Goal: Information Seeking & Learning: Learn about a topic

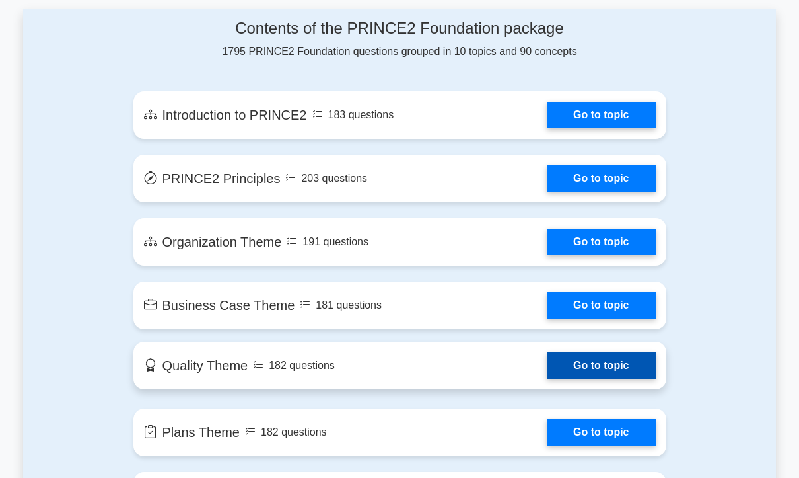
scroll to position [595, 0]
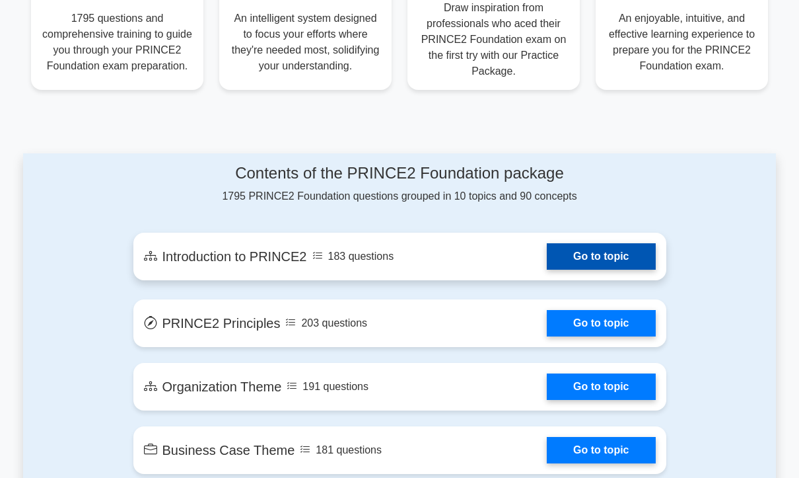
click at [562, 252] on link "Go to topic" at bounding box center [601, 256] width 108 height 26
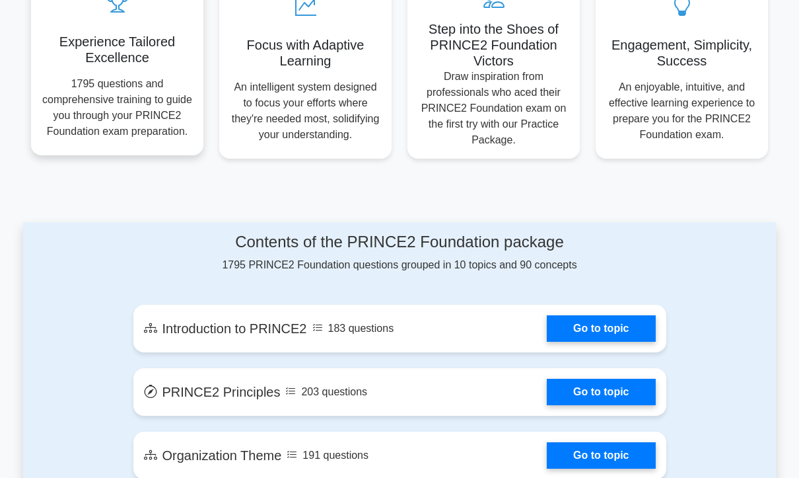
scroll to position [727, 0]
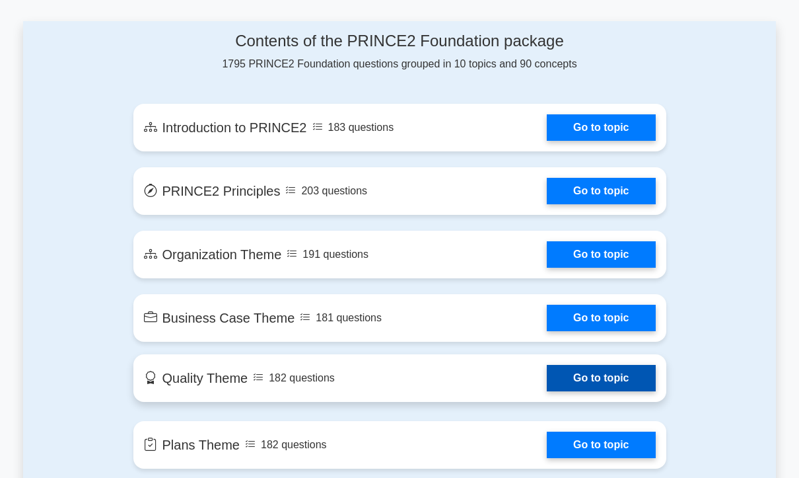
click at [587, 380] on link "Go to topic" at bounding box center [601, 378] width 108 height 26
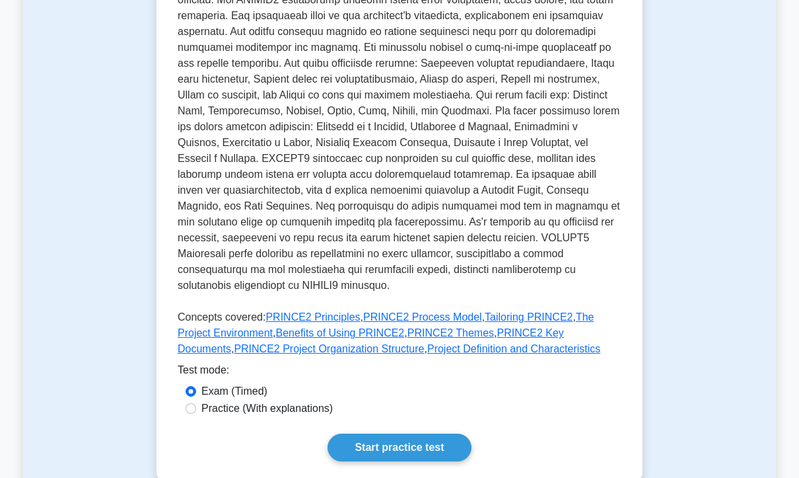
scroll to position [396, 0]
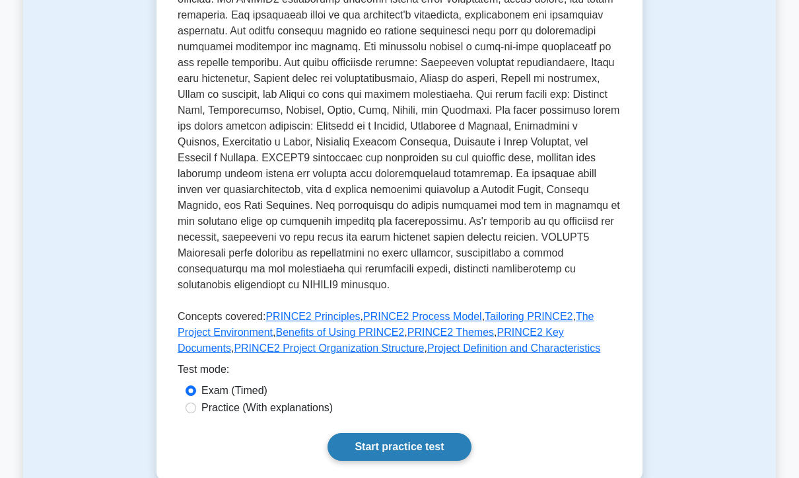
click at [386, 433] on link "Start practice test" at bounding box center [399, 447] width 143 height 28
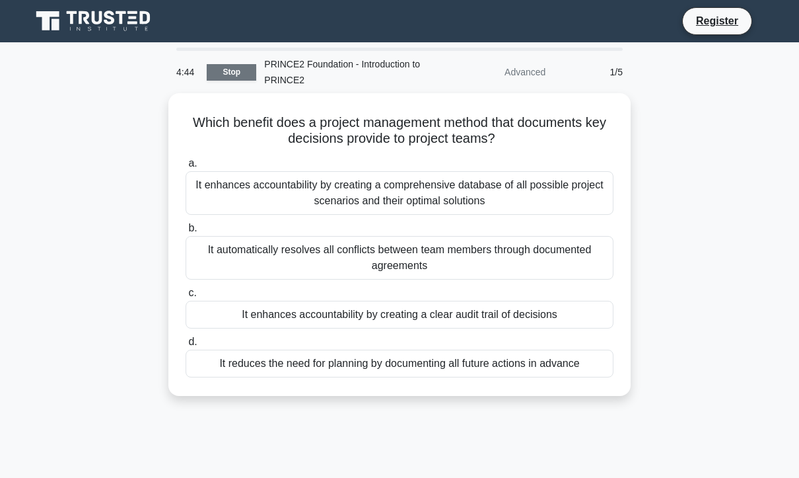
click at [248, 74] on link "Stop" at bounding box center [232, 72] width 50 height 17
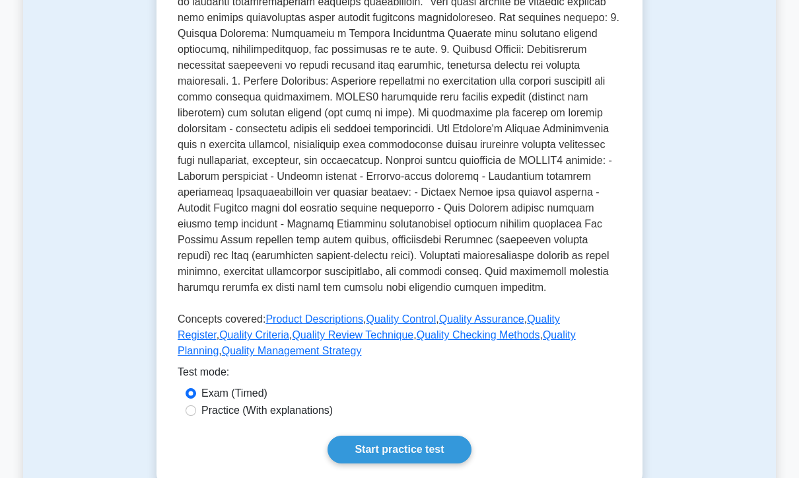
scroll to position [396, 0]
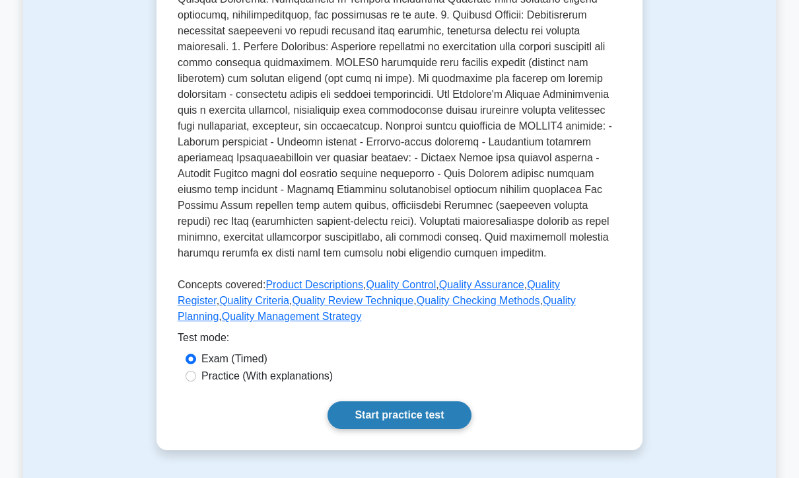
click at [400, 410] on link "Start practice test" at bounding box center [399, 415] width 143 height 28
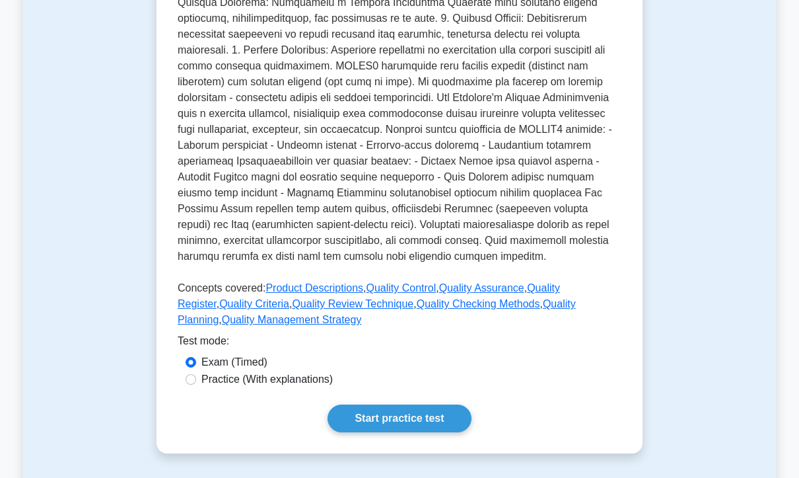
click at [741, 283] on div "Test Flashcards Quality Theme Ensuring that the project’s products meet their r…" at bounding box center [399, 94] width 753 height 781
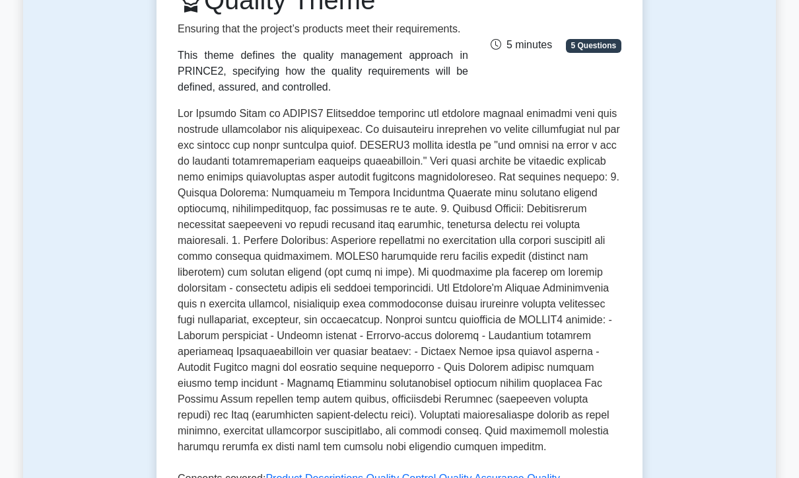
scroll to position [0, 0]
